Goal: Task Accomplishment & Management: Use online tool/utility

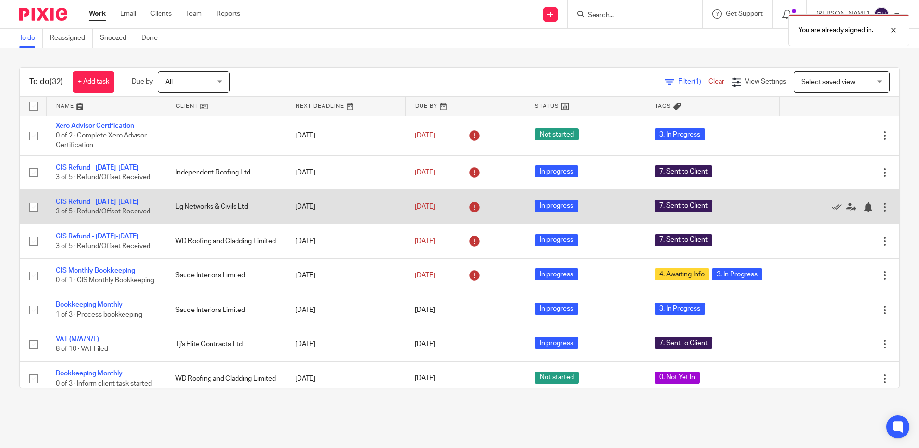
scroll to position [48, 0]
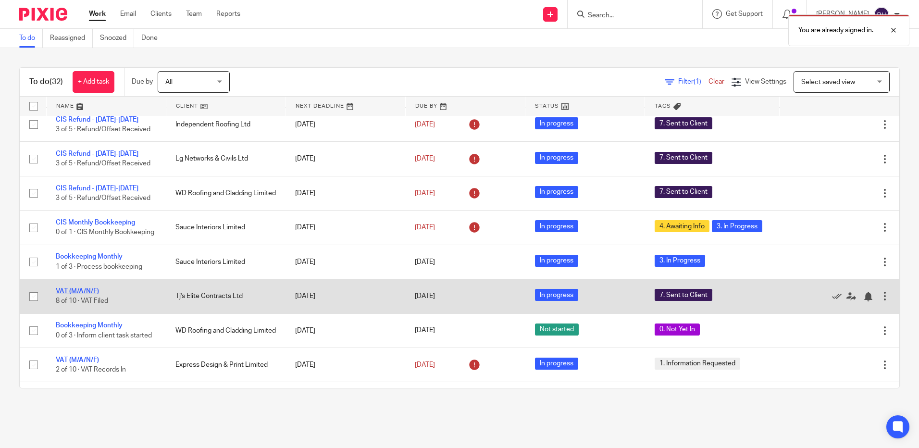
click at [81, 295] on link "VAT (M/A/N/F)" at bounding box center [77, 291] width 43 height 7
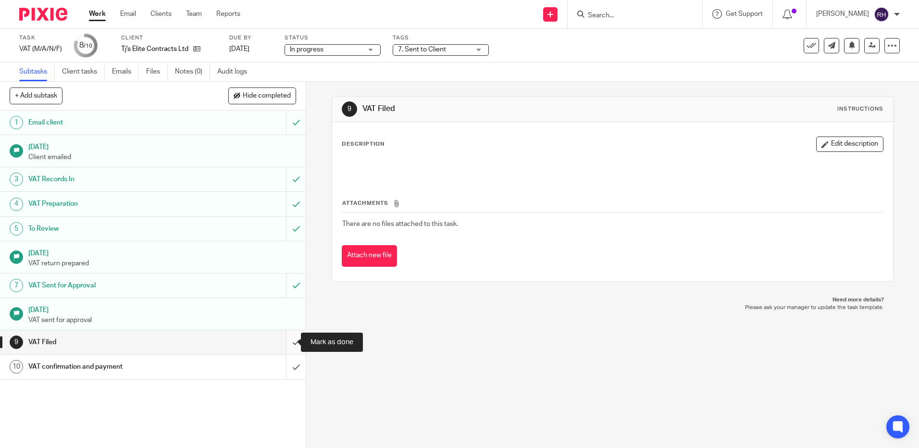
click at [287, 343] on input "submit" at bounding box center [153, 342] width 306 height 24
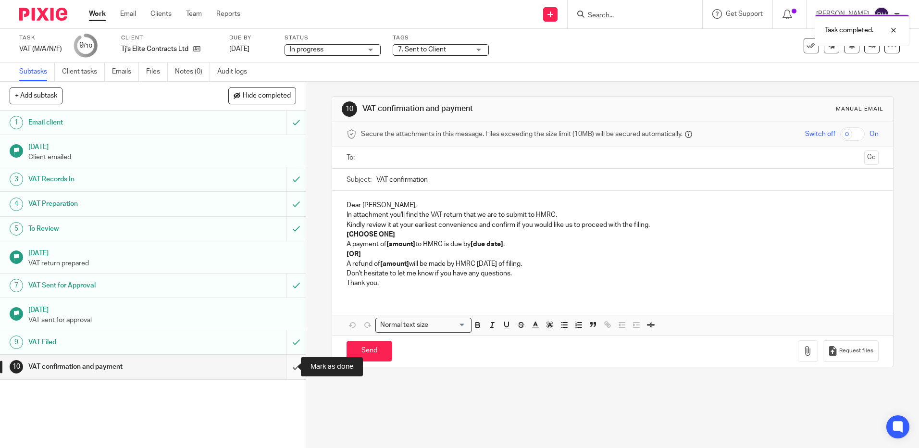
click at [287, 365] on input "submit" at bounding box center [153, 367] width 306 height 24
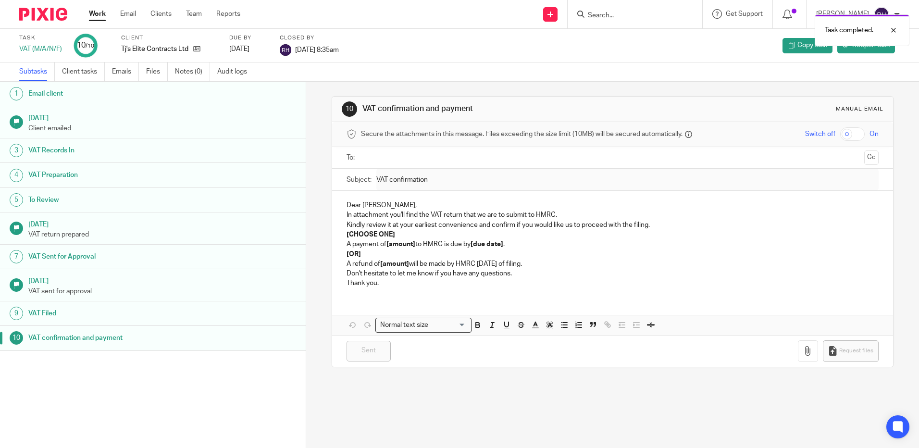
click at [45, 17] on img at bounding box center [43, 14] width 48 height 13
